Goal: Navigation & Orientation: Find specific page/section

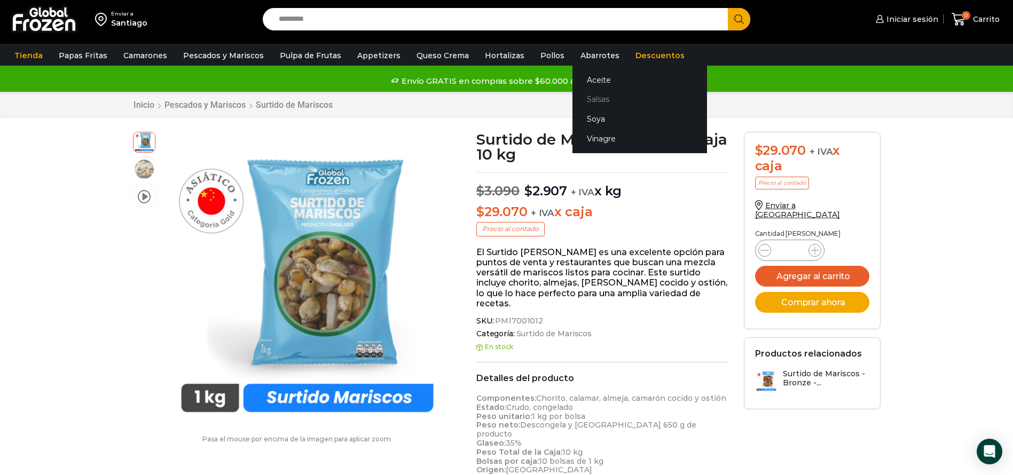
click at [573, 98] on link "Salsas" at bounding box center [639, 100] width 135 height 20
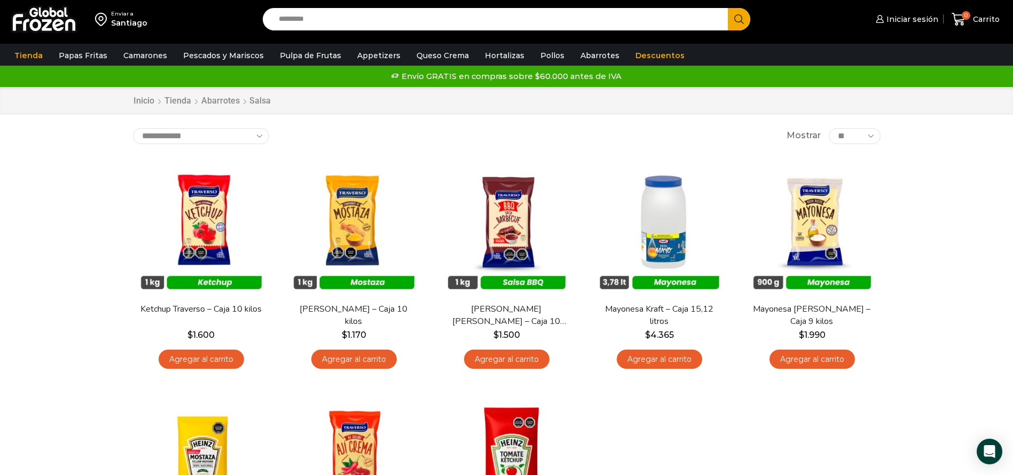
click at [519, 23] on input "Search input" at bounding box center [498, 19] width 450 height 22
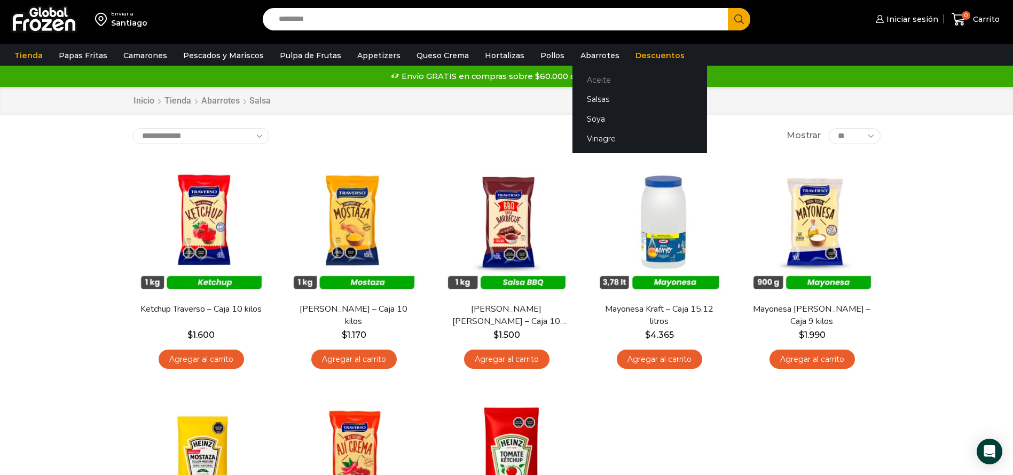
click at [581, 75] on link "Aceite" at bounding box center [639, 80] width 135 height 20
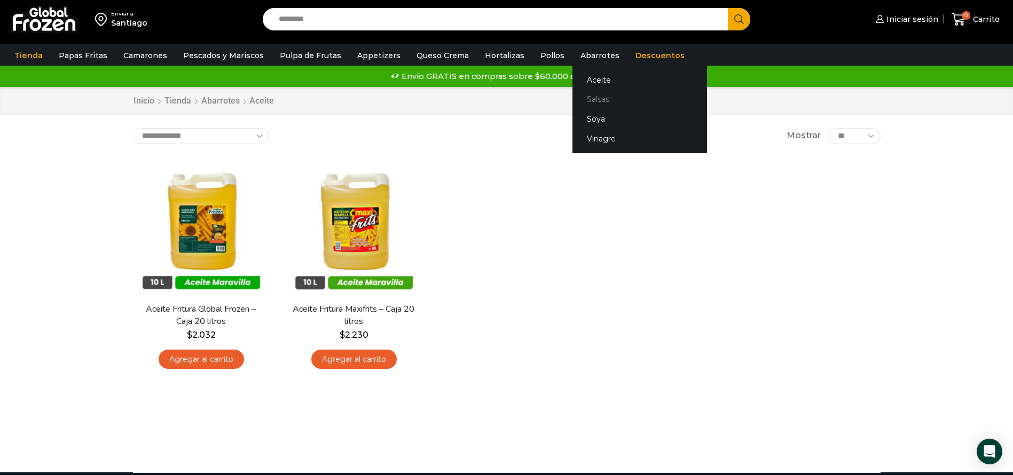
click at [593, 98] on link "Salsas" at bounding box center [639, 100] width 135 height 20
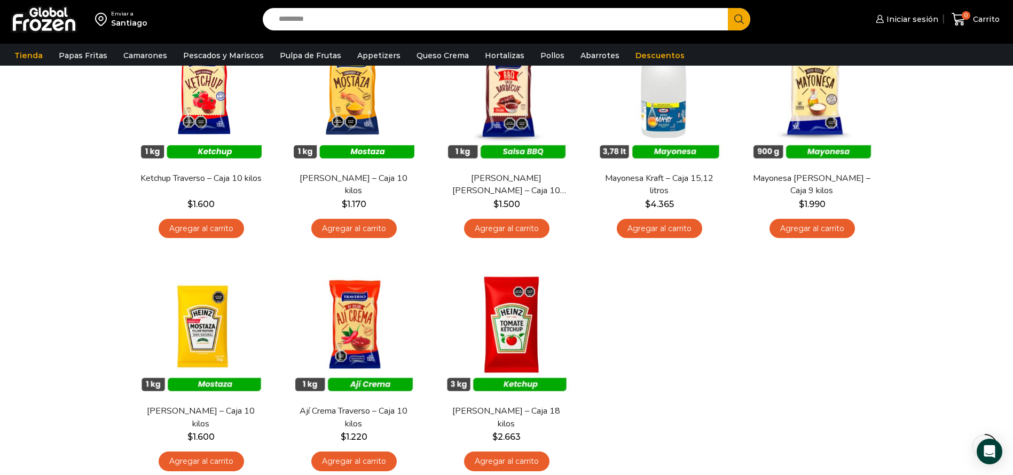
scroll to position [160, 0]
